Goal: Navigation & Orientation: Find specific page/section

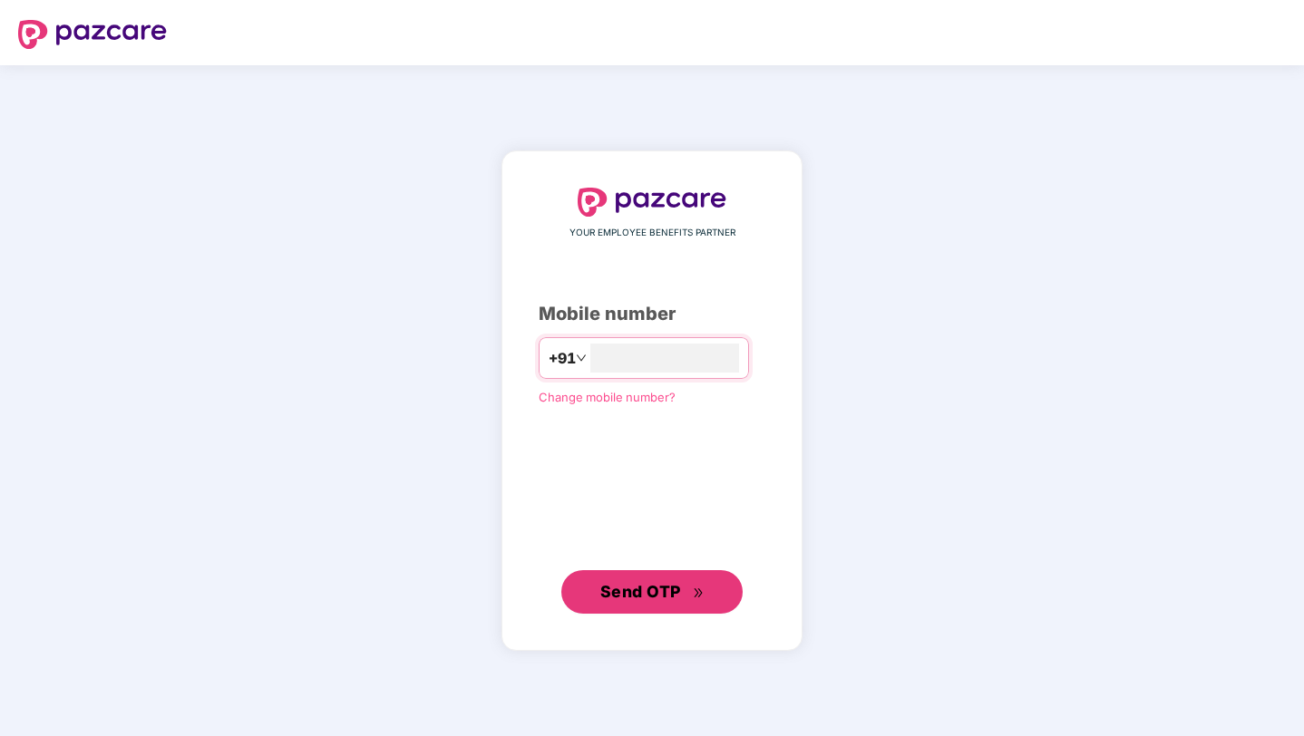
click at [631, 572] on button "Send OTP" at bounding box center [651, 592] width 181 height 44
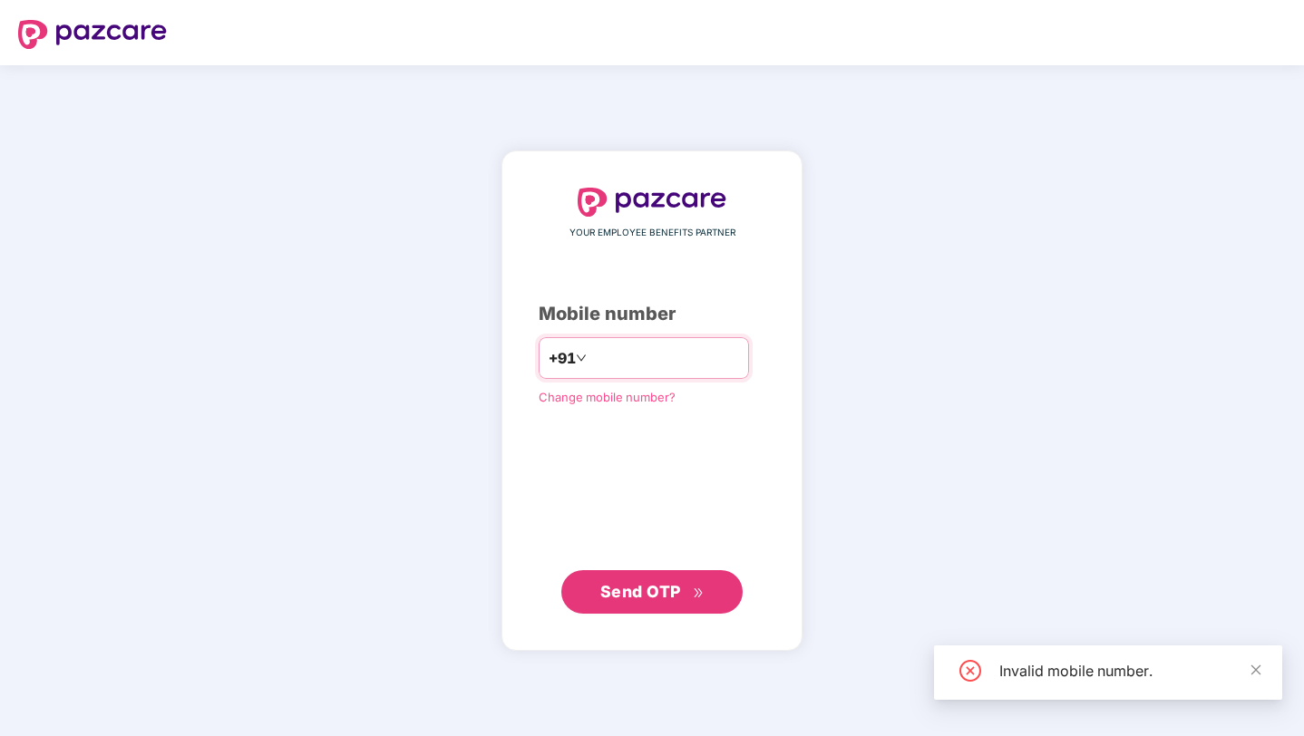
click at [625, 357] on input "number" at bounding box center [664, 358] width 149 height 29
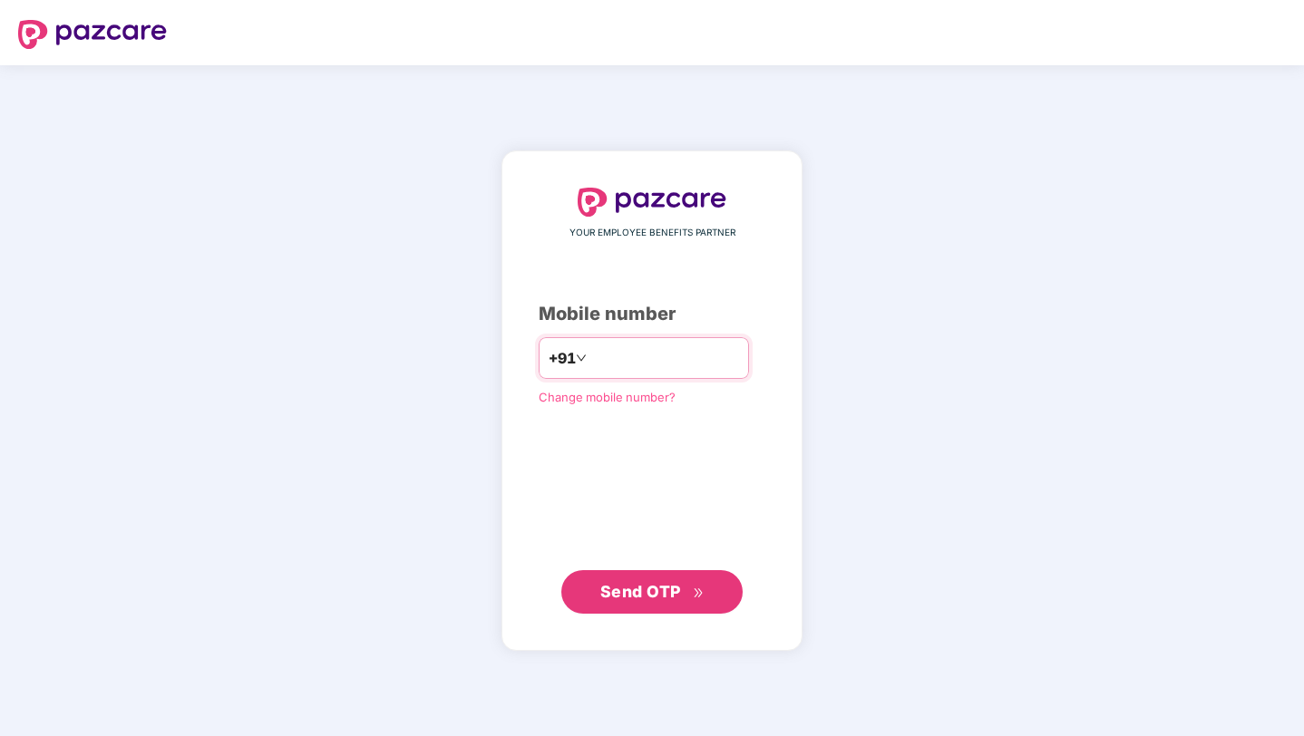
type input "**********"
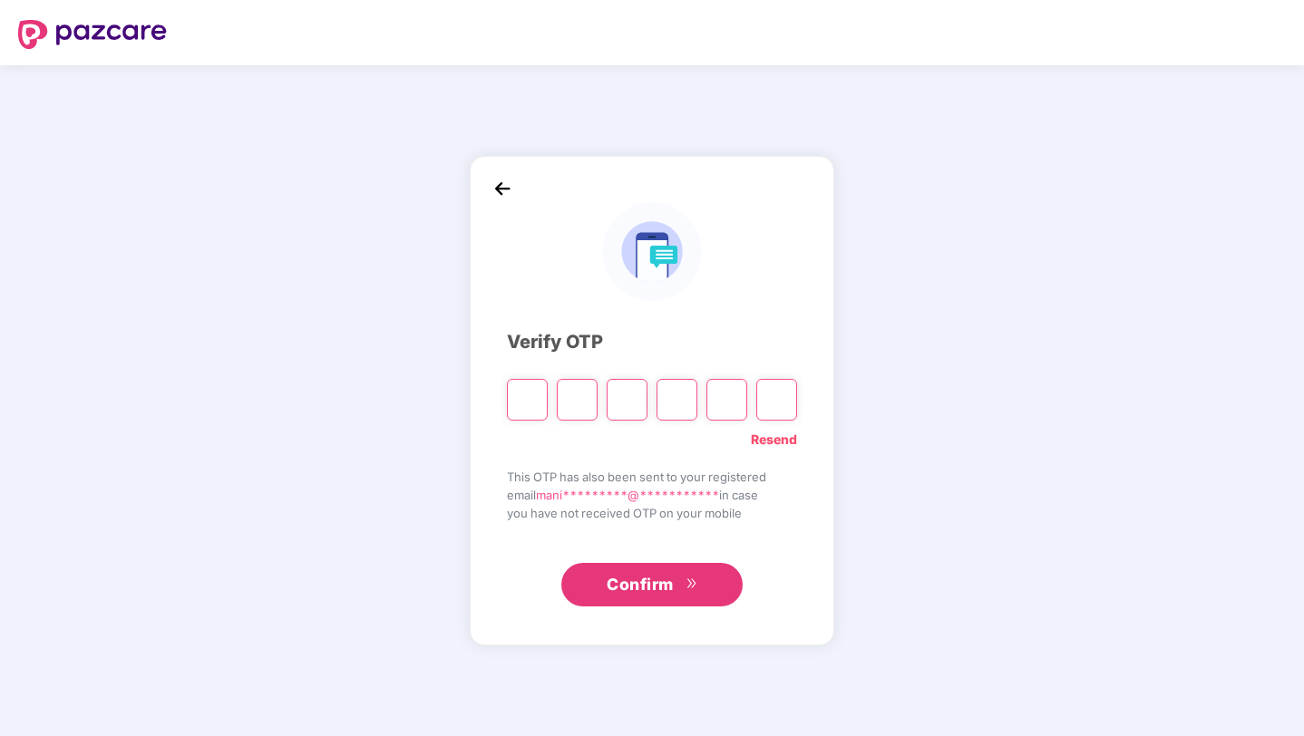
paste input "*"
type input "*"
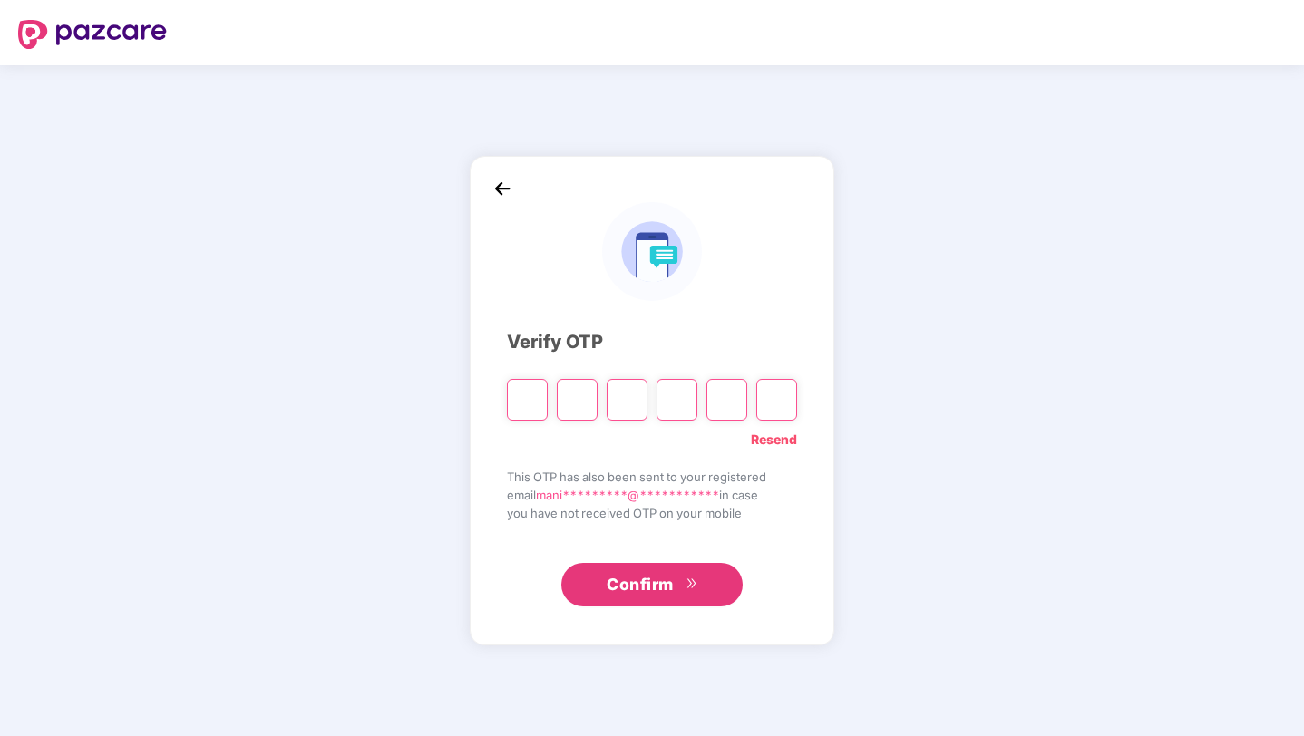
type input "*"
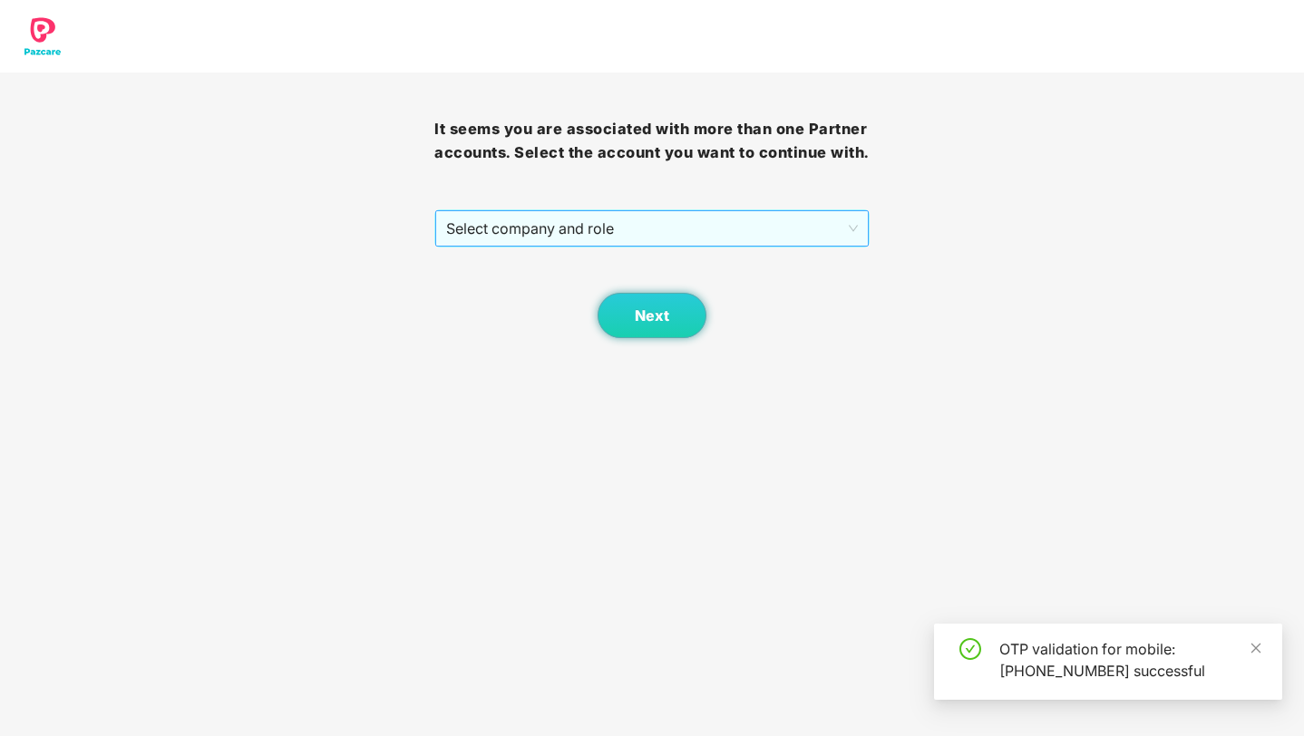
click at [541, 246] on span "Select company and role" at bounding box center [651, 228] width 411 height 34
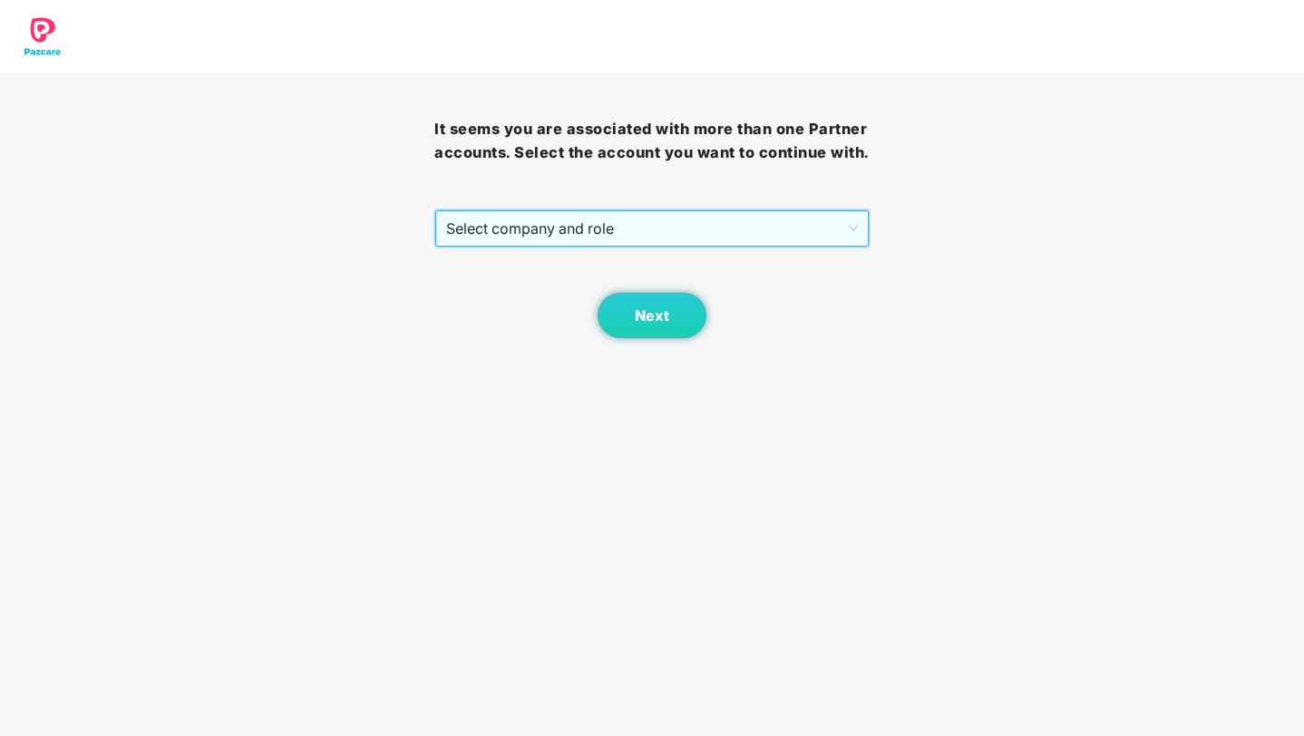
click at [598, 246] on span "Select company and role" at bounding box center [651, 228] width 411 height 34
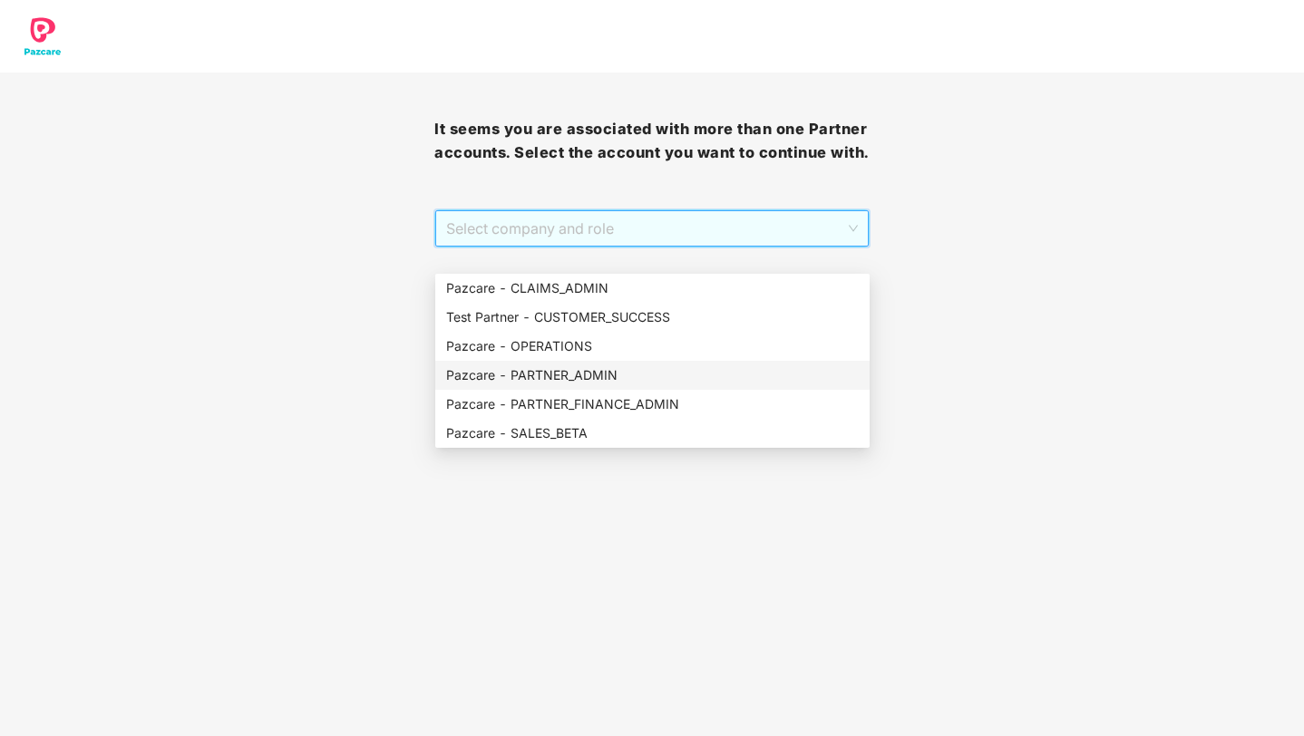
click at [570, 379] on div "Pazcare - PARTNER_ADMIN" at bounding box center [652, 375] width 413 height 20
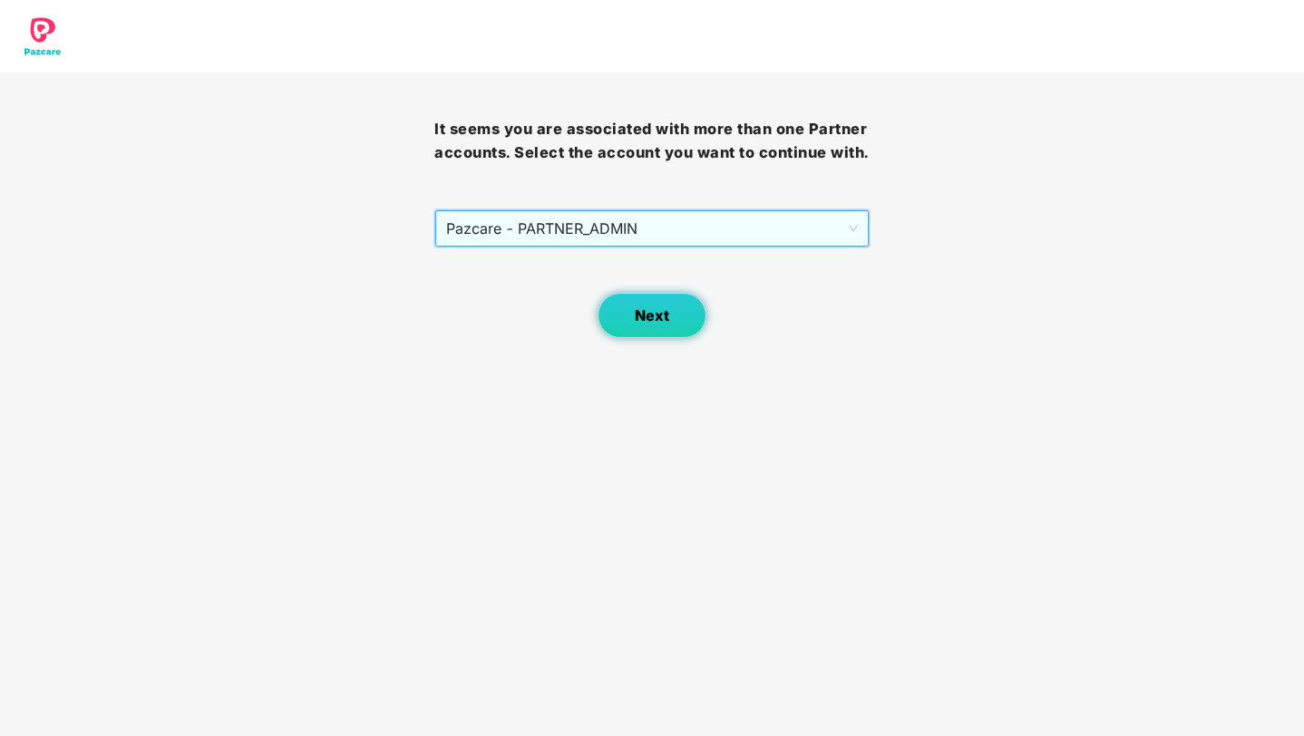
click at [630, 338] on button "Next" at bounding box center [652, 315] width 109 height 45
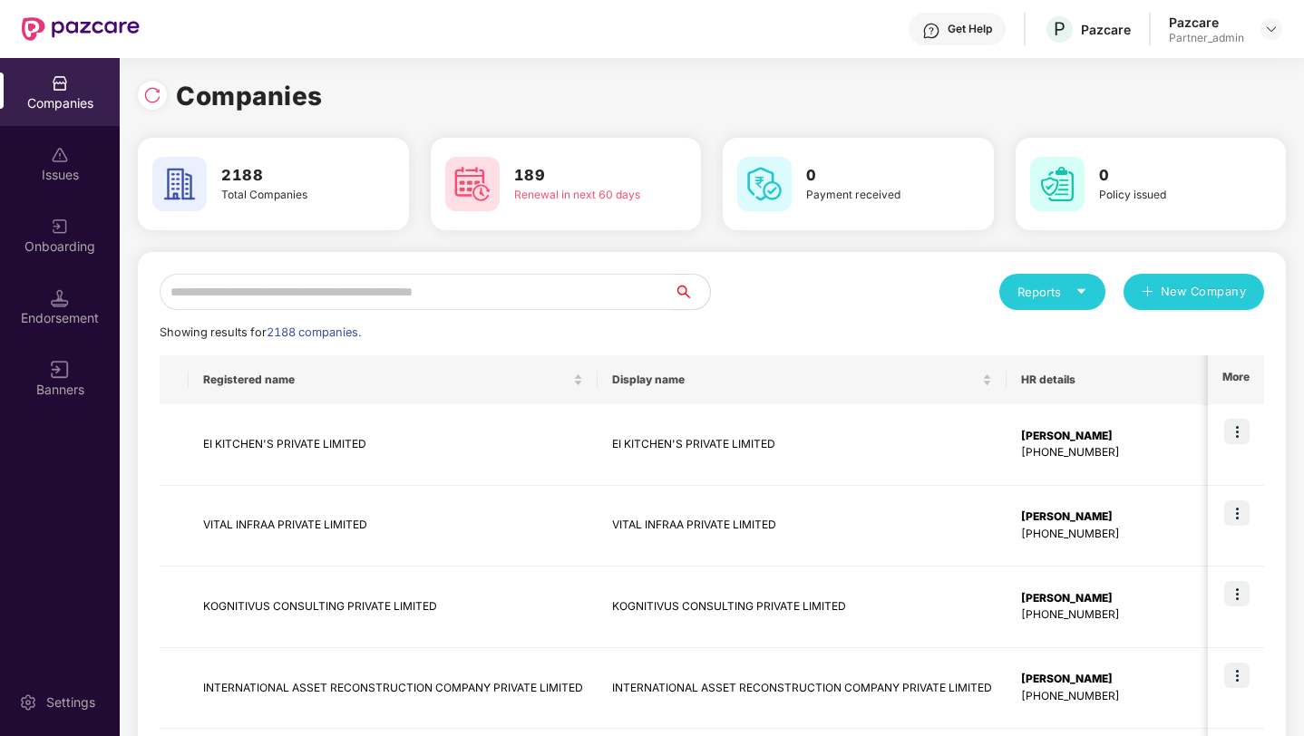
click at [53, 243] on div "Onboarding" at bounding box center [60, 247] width 120 height 18
